Goal: Navigation & Orientation: Find specific page/section

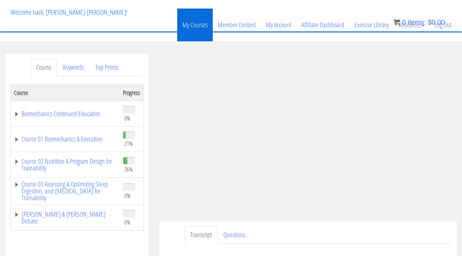
click at [197, 28] on link "My Courses" at bounding box center [194, 25] width 35 height 33
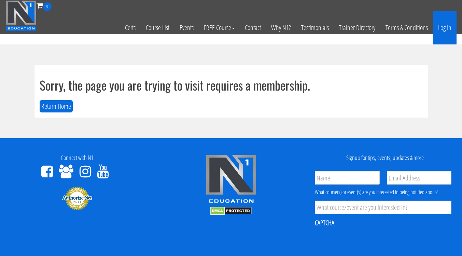
drag, startPoint x: 0, startPoint y: 0, endPoint x: 451, endPoint y: 28, distance: 451.9
click at [451, 28] on link "Log In" at bounding box center [445, 27] width 24 height 33
